Goal: Check status

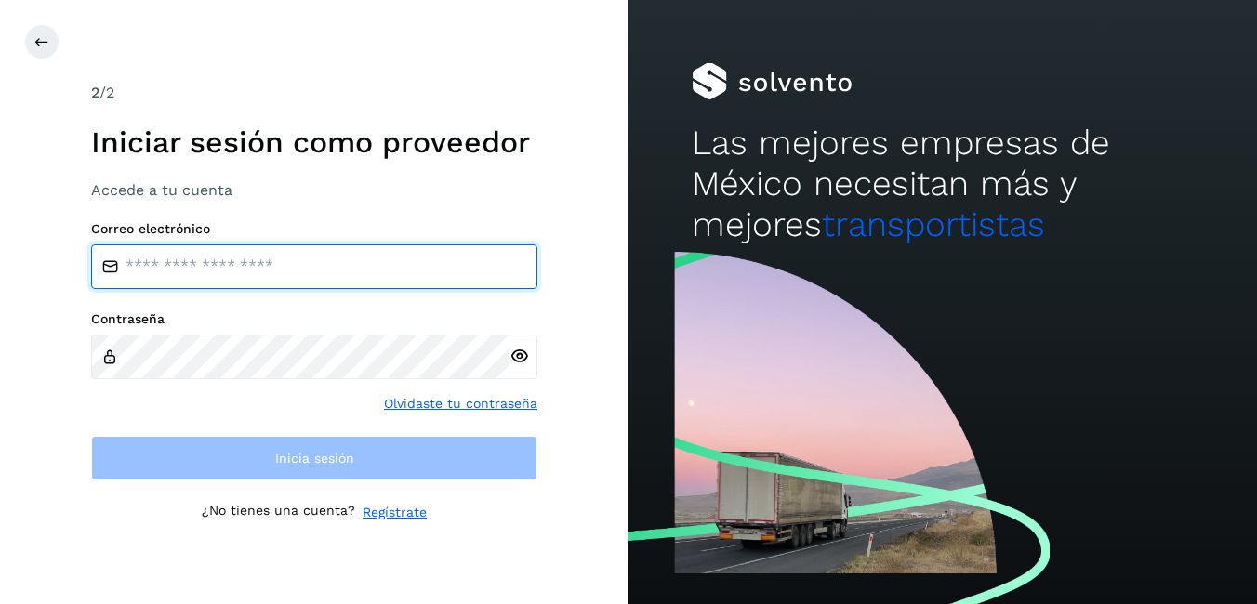
click at [205, 275] on input "email" at bounding box center [314, 266] width 446 height 45
type input "**********"
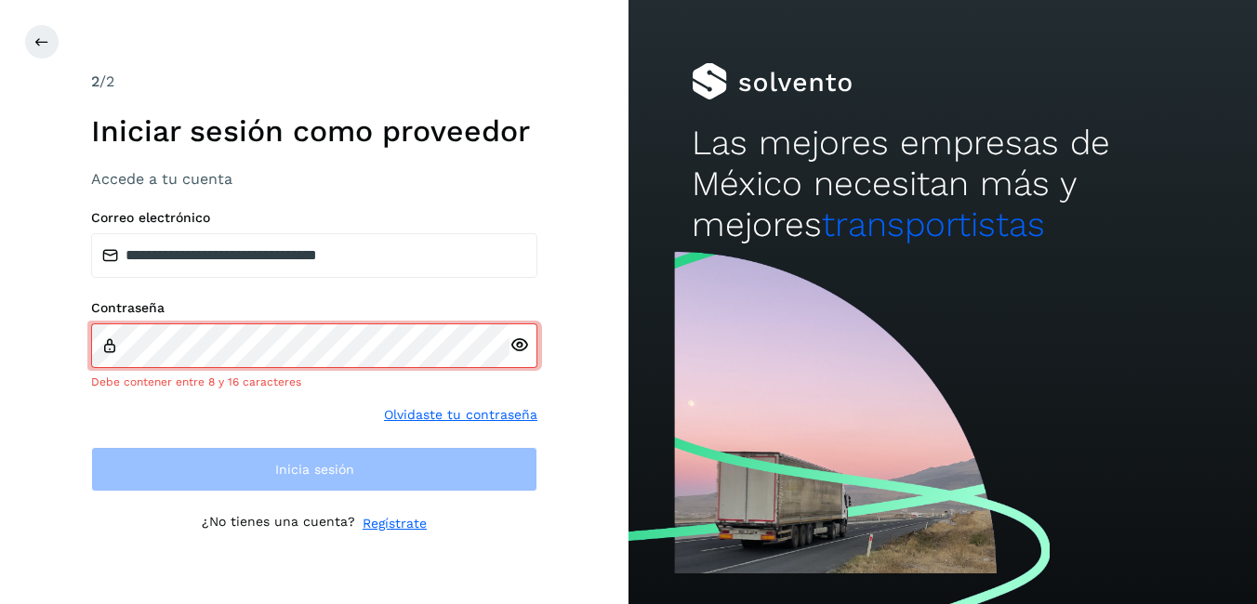
click at [521, 358] on div at bounding box center [523, 345] width 28 height 45
click at [522, 345] on icon at bounding box center [519, 346] width 20 height 20
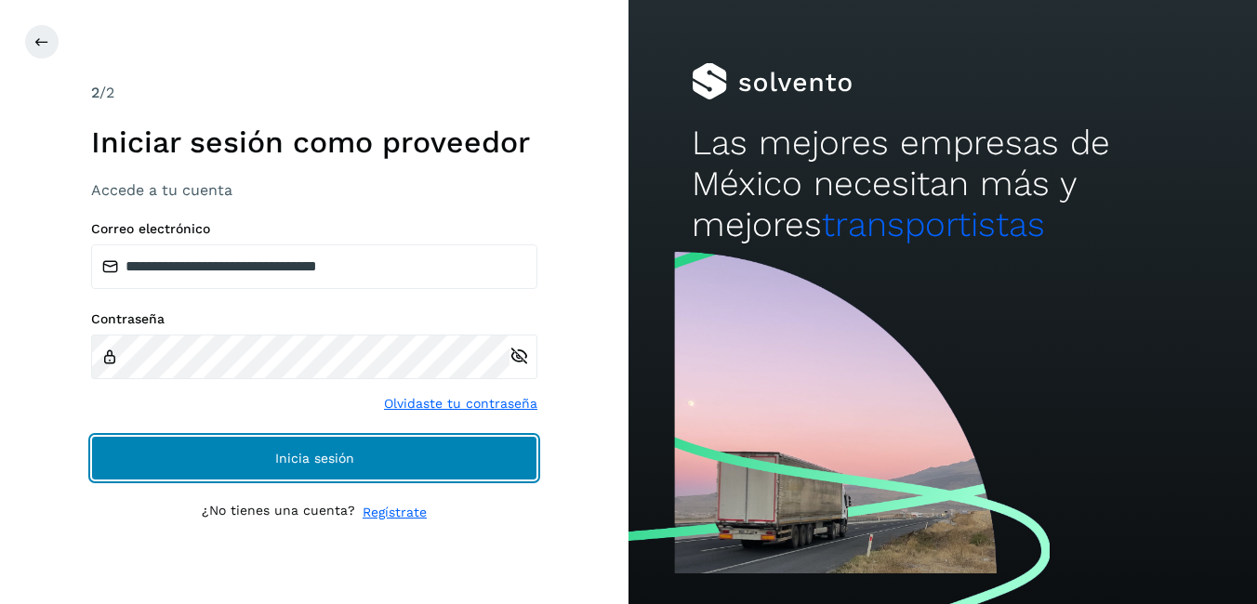
click at [341, 452] on span "Inicia sesión" at bounding box center [314, 458] width 79 height 13
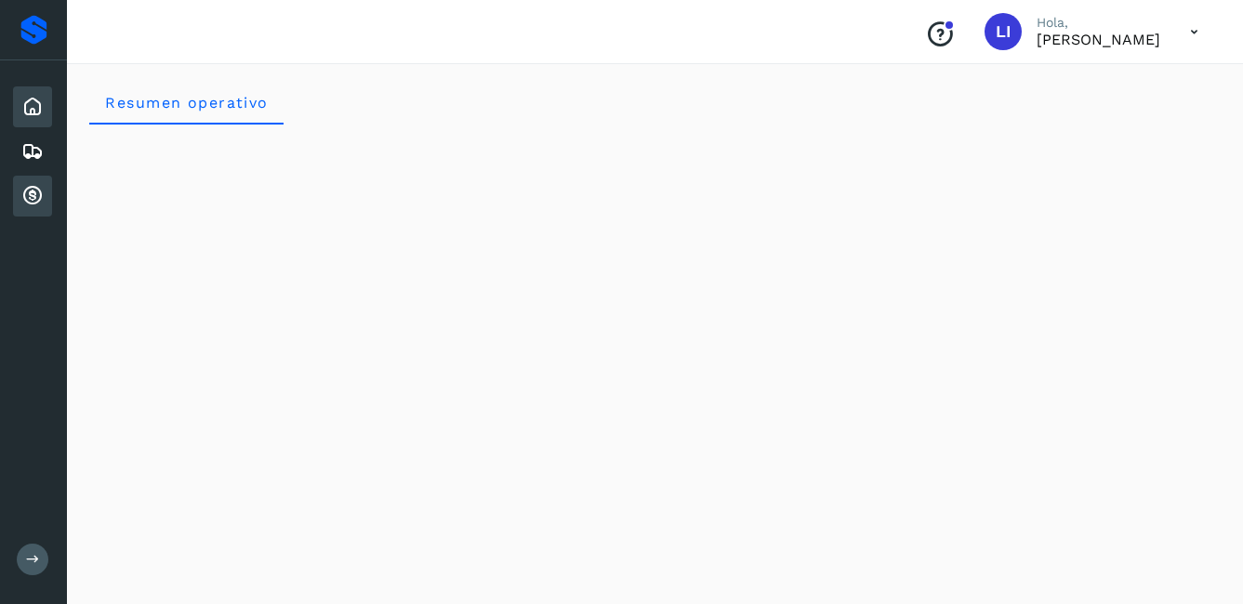
click at [32, 185] on icon at bounding box center [32, 196] width 22 height 22
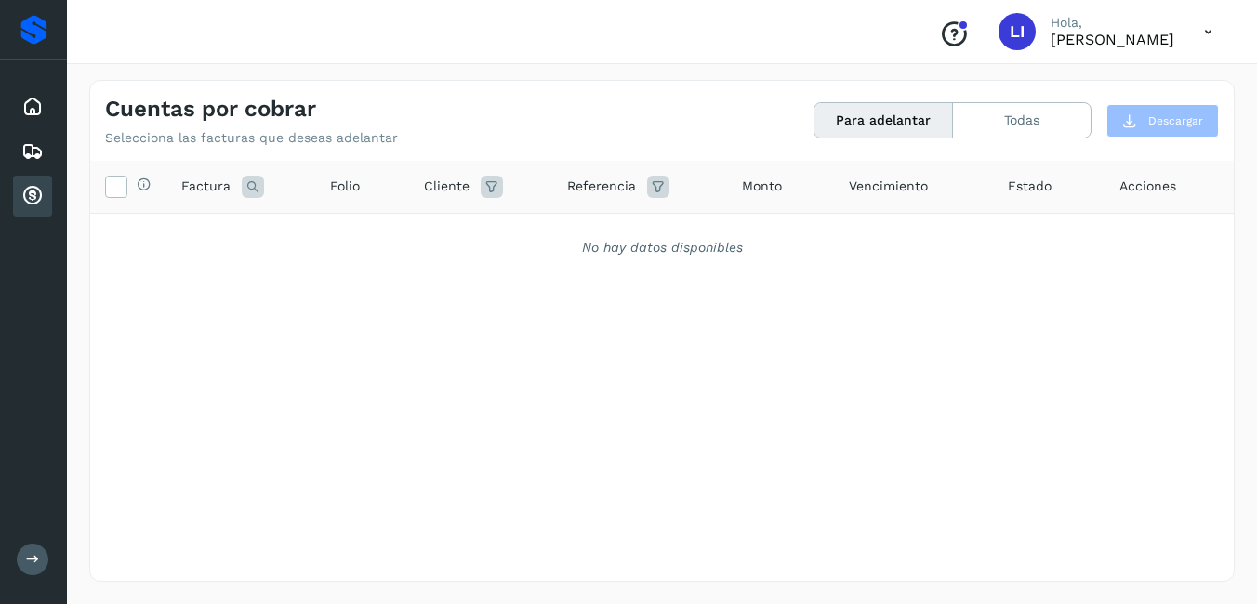
click at [909, 111] on button "Para adelantar" at bounding box center [883, 120] width 138 height 34
click at [35, 107] on icon at bounding box center [32, 107] width 22 height 22
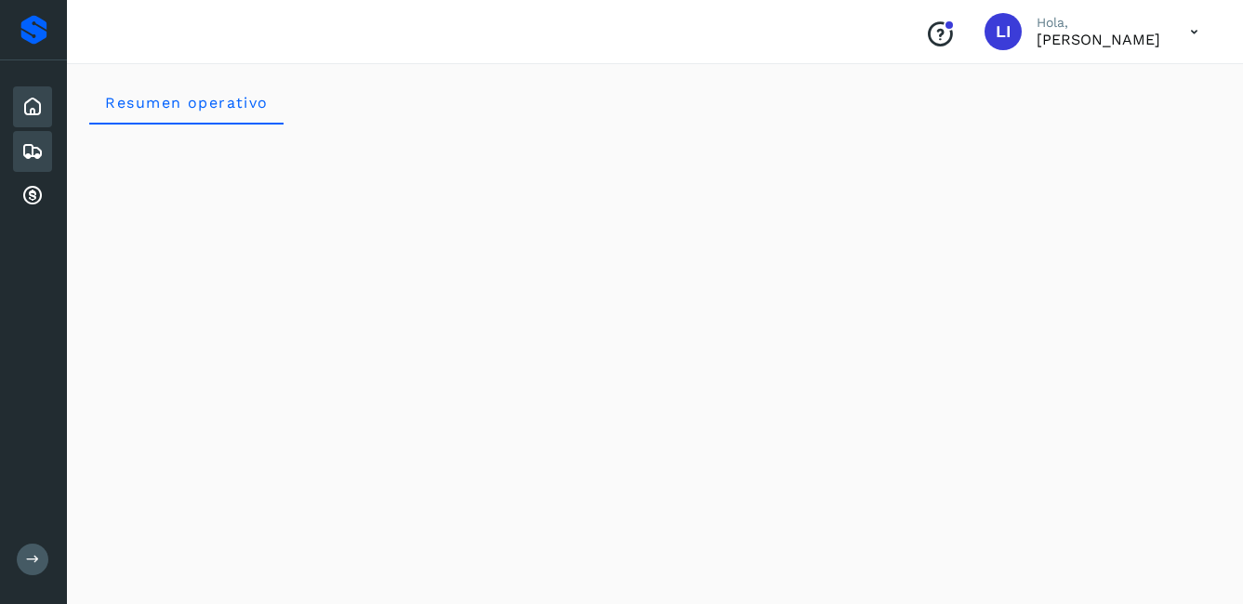
click at [33, 158] on icon at bounding box center [32, 151] width 22 height 22
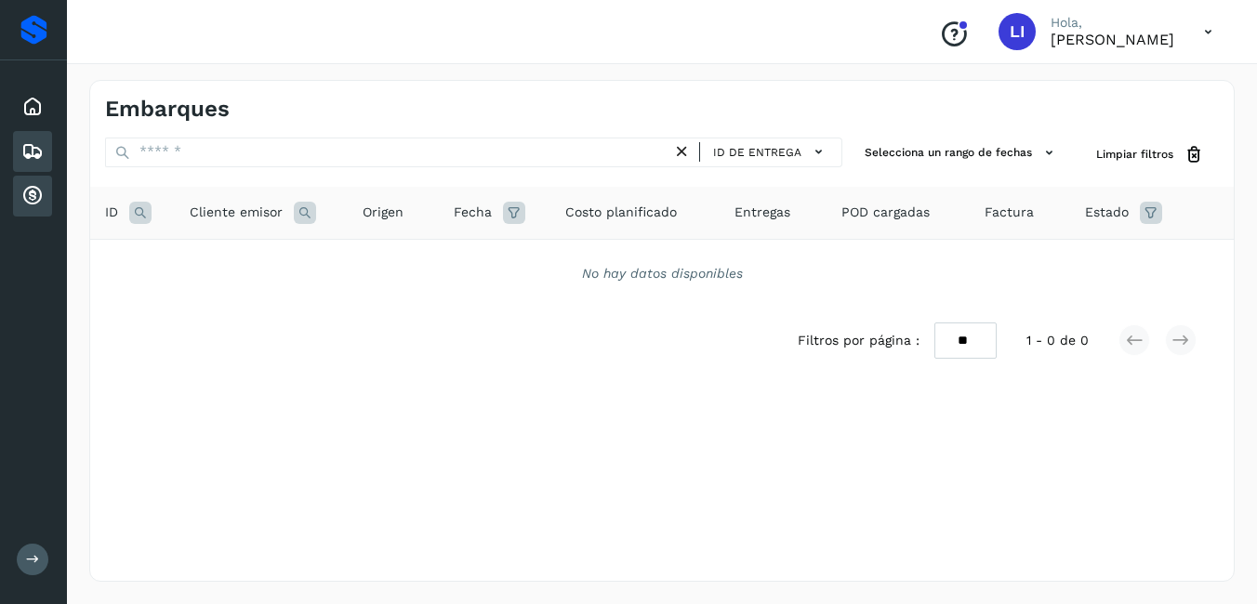
click at [25, 201] on icon at bounding box center [32, 196] width 22 height 22
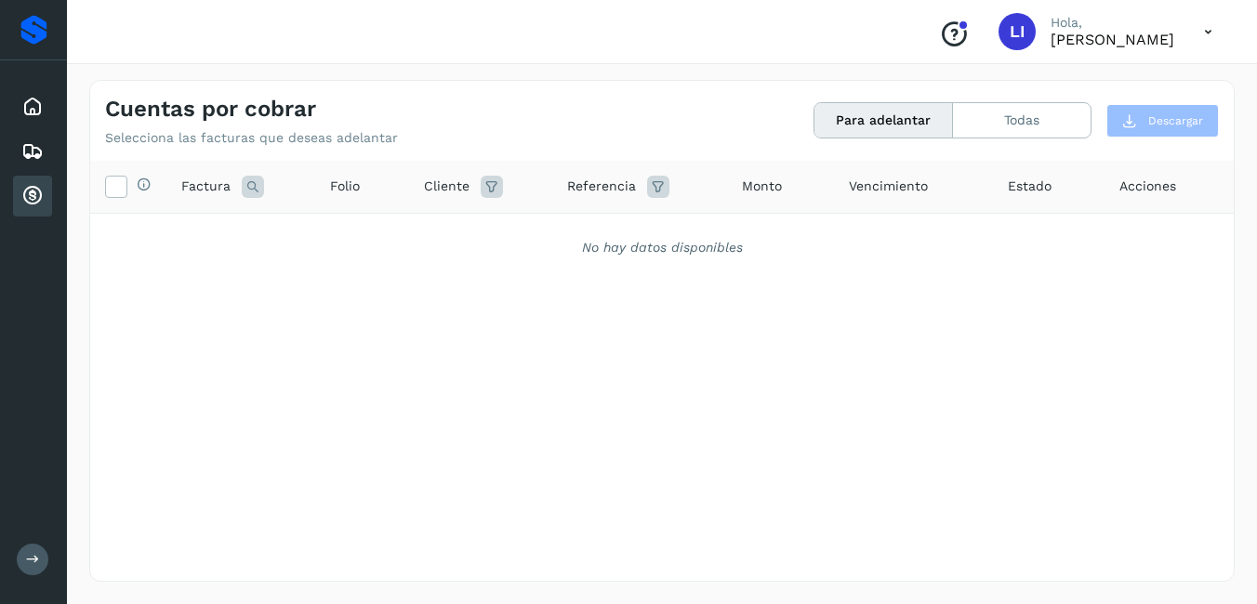
click at [1210, 35] on icon at bounding box center [1208, 32] width 38 height 38
click at [1061, 81] on div "Cerrar sesión" at bounding box center [1115, 83] width 221 height 35
